Goal: Find specific page/section: Find specific page/section

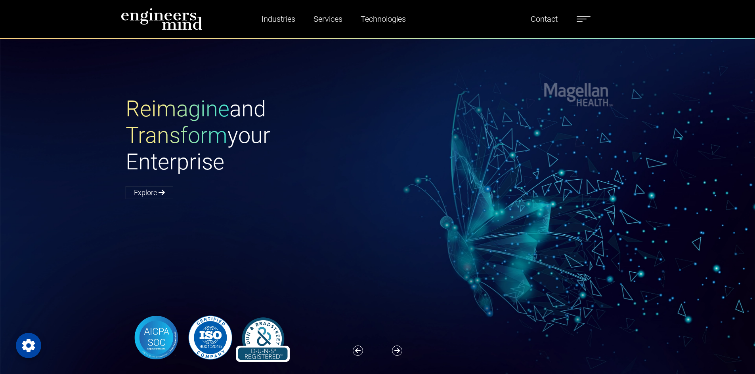
click at [583, 16] on span at bounding box center [583, 16] width 14 height 1
click at [583, 16] on label at bounding box center [583, 19] width 14 height 10
click at [581, 16] on span at bounding box center [583, 16] width 14 height 1
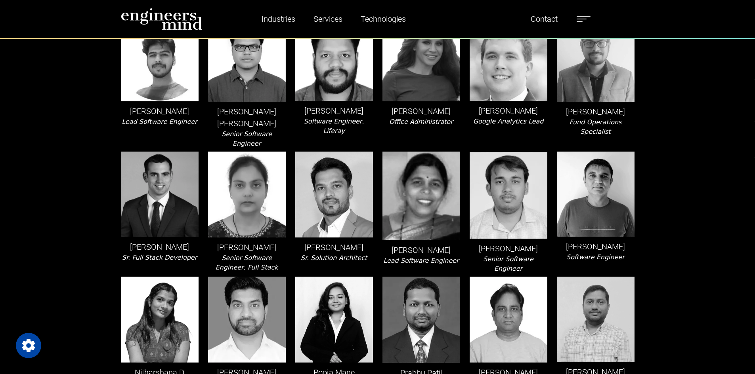
scroll to position [867, 0]
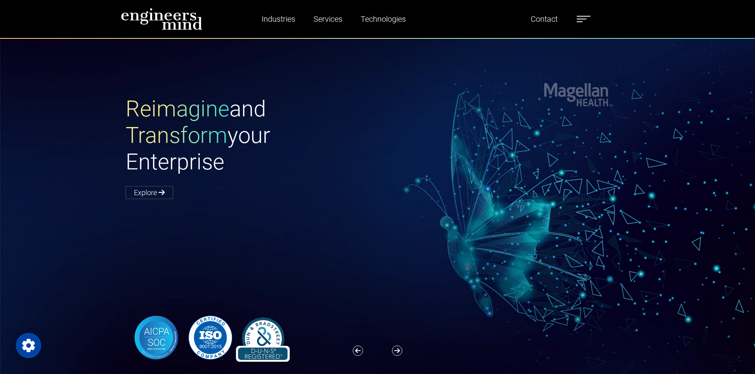
click at [585, 18] on label at bounding box center [583, 19] width 14 height 10
